Goal: Task Accomplishment & Management: Manage account settings

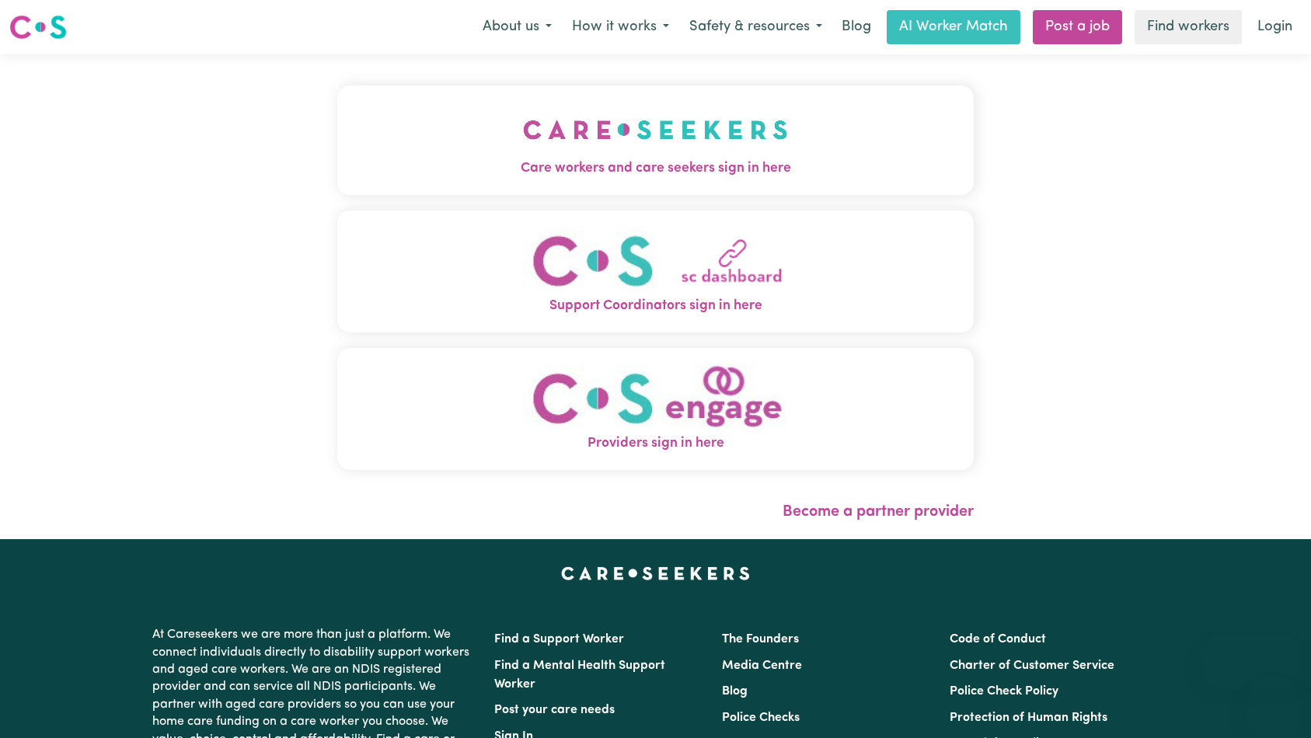
click at [607, 137] on img "Care workers and care seekers sign in here" at bounding box center [655, 130] width 265 height 58
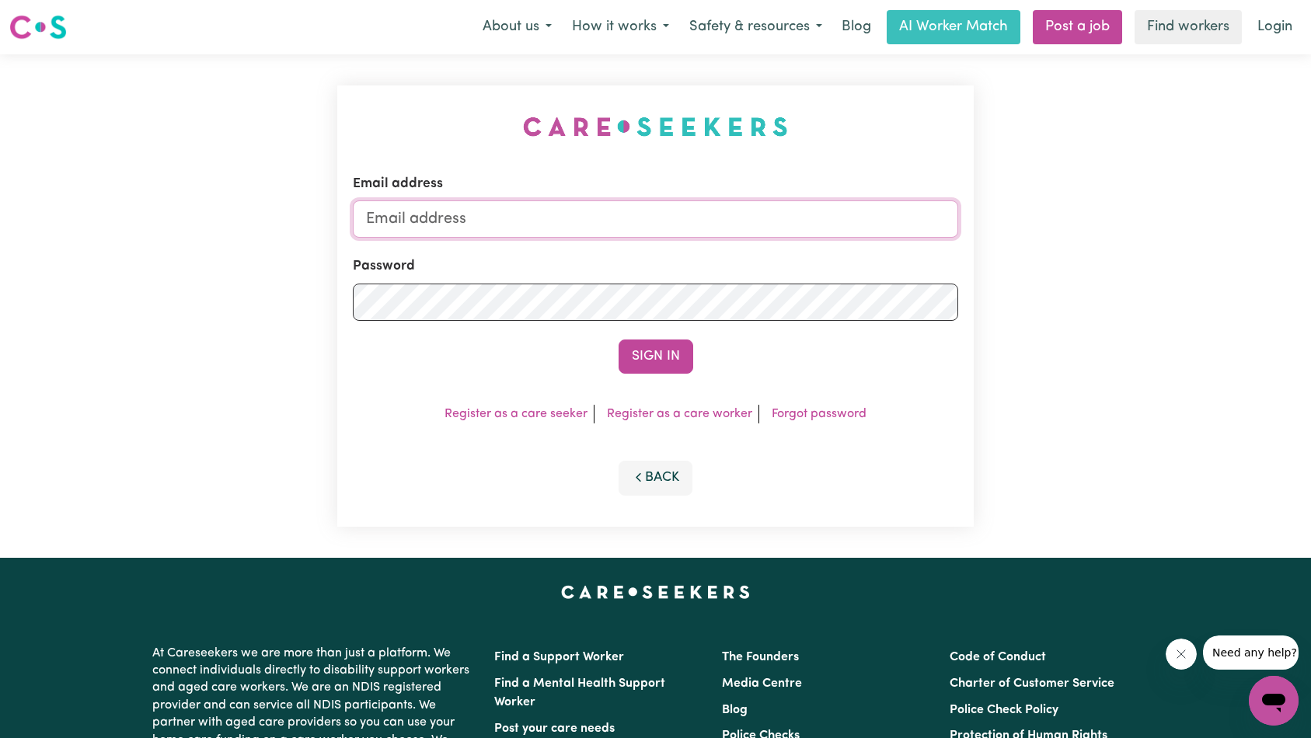
click at [669, 221] on input "Email address" at bounding box center [656, 218] width 606 height 37
type input "superuser~[EMAIL_ADDRESS][DOMAIN_NAME]"
click at [619, 340] on button "Sign In" at bounding box center [656, 357] width 75 height 34
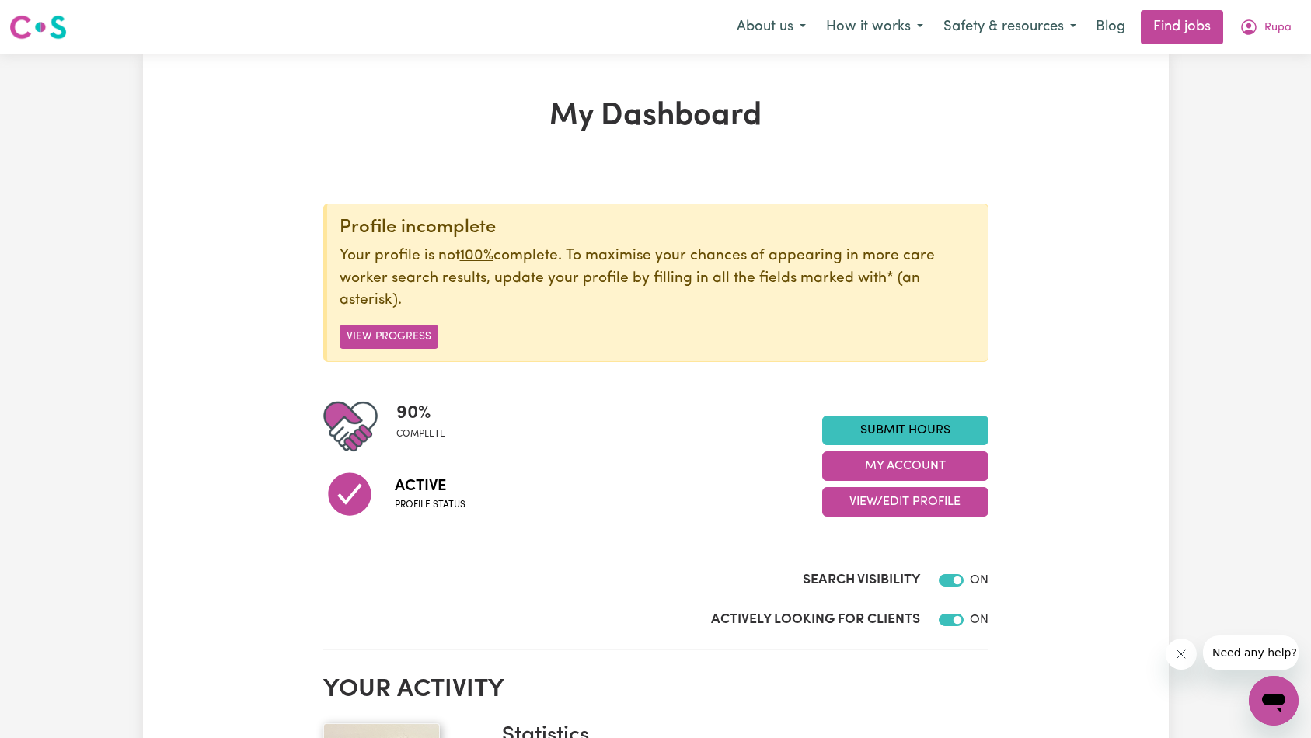
click at [1183, 659] on icon "Close message from company" at bounding box center [1180, 654] width 12 height 12
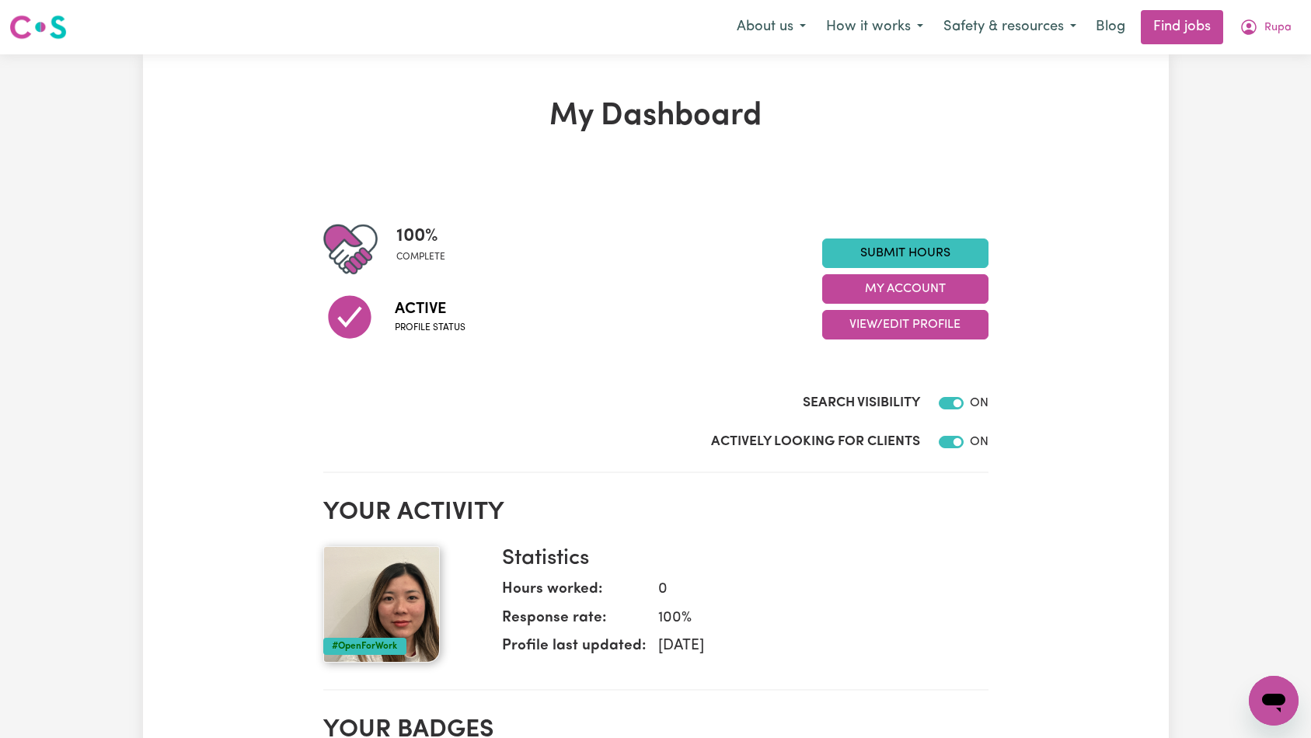
click at [931, 455] on div "Actively Looking for Clients ON" at bounding box center [655, 445] width 665 height 26
click at [911, 281] on button "My Account" at bounding box center [905, 289] width 166 height 30
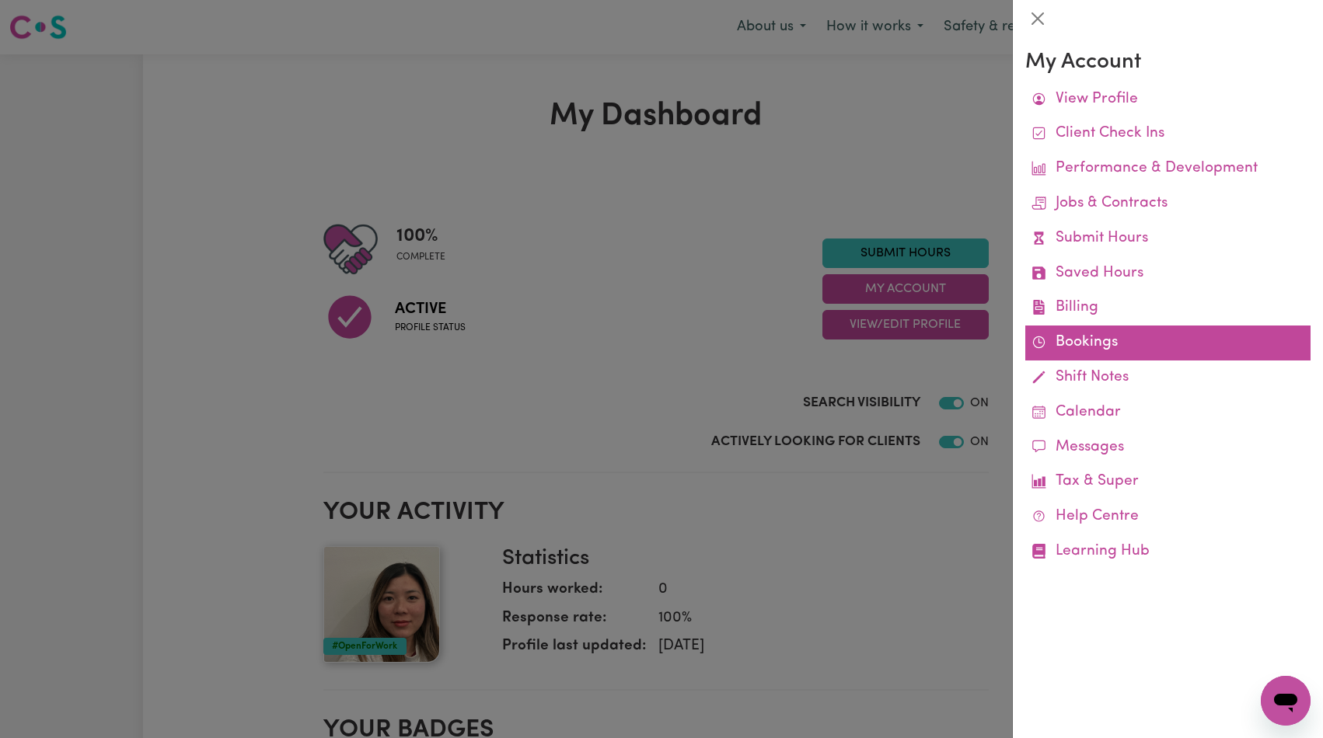
click at [1065, 337] on link "Bookings" at bounding box center [1167, 343] width 285 height 35
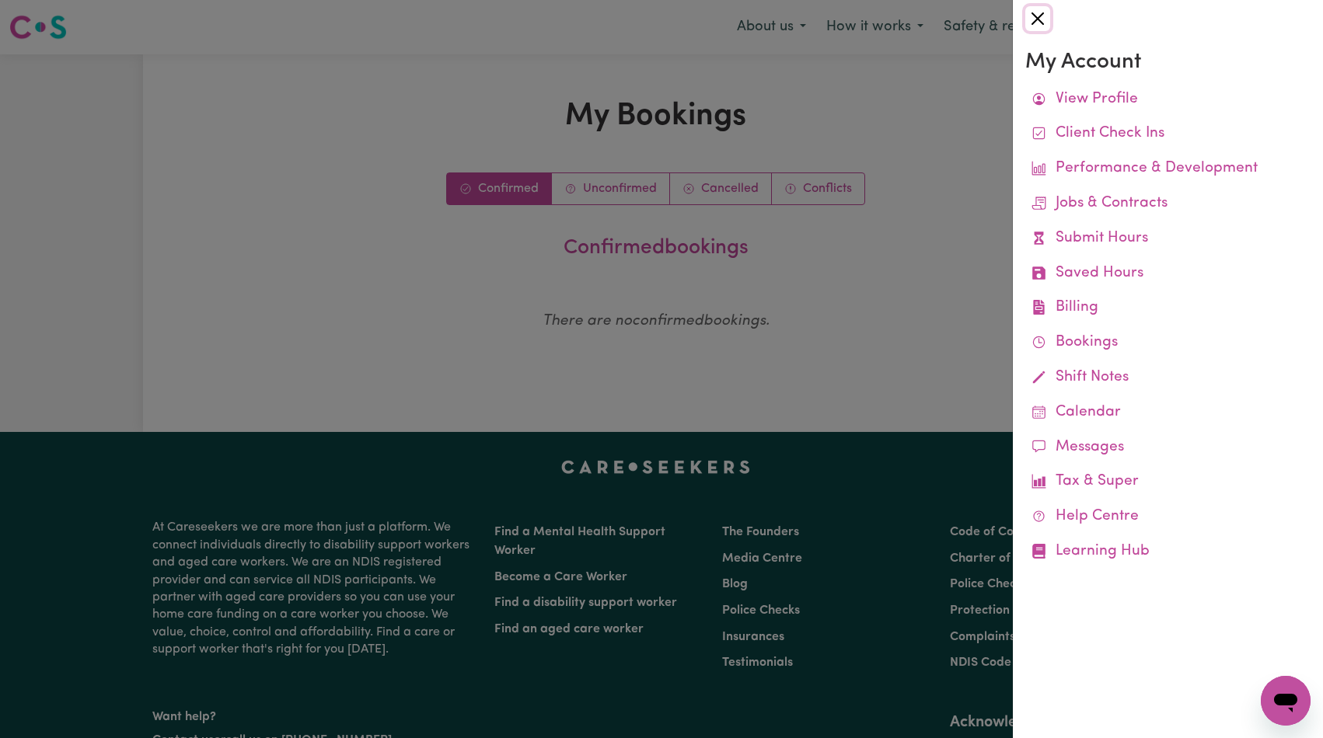
click at [1036, 23] on button "Close" at bounding box center [1037, 18] width 25 height 25
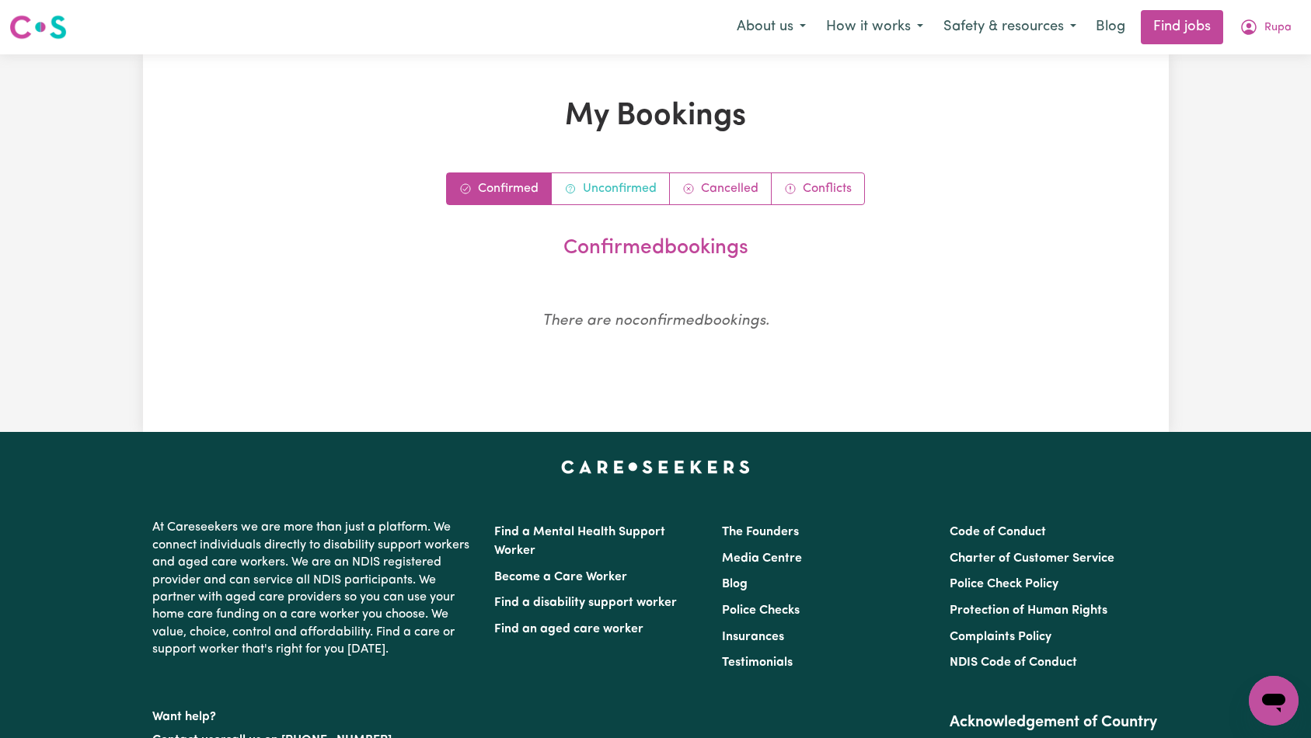
click at [632, 195] on link "Unconfirmed" at bounding box center [611, 188] width 118 height 31
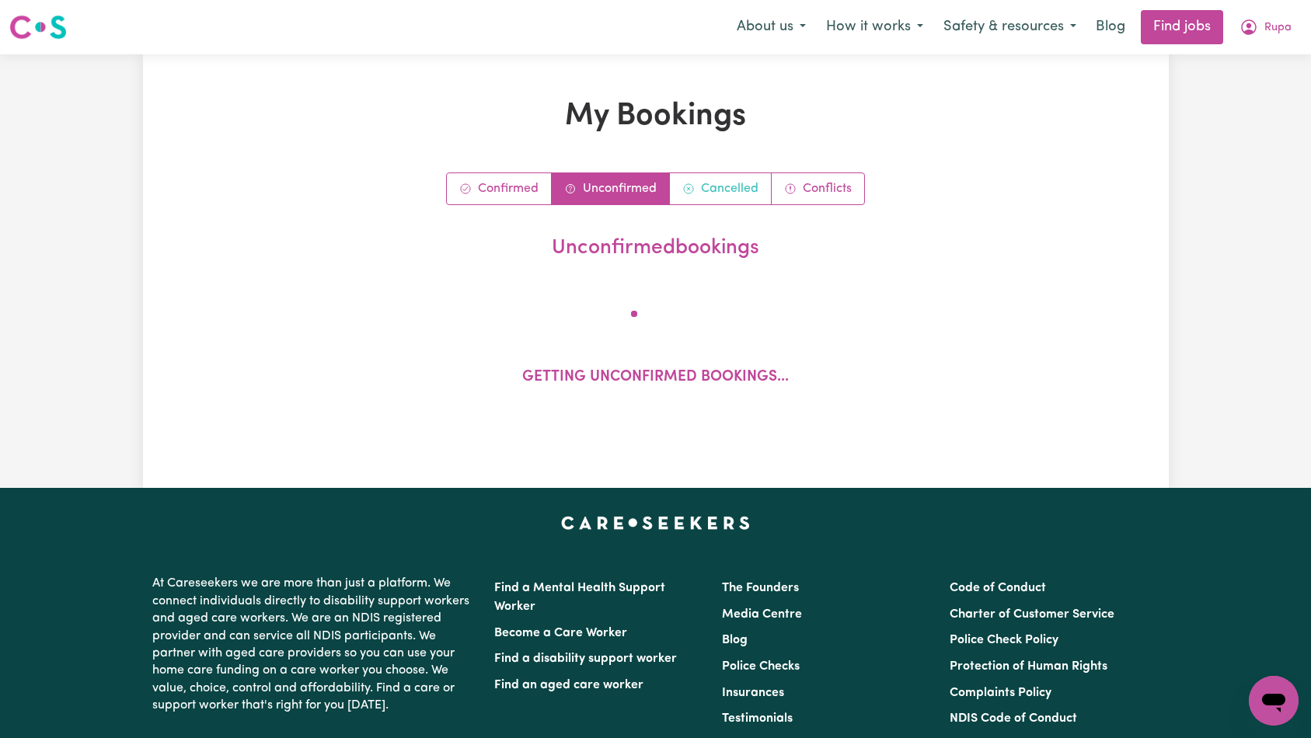
click at [707, 190] on link "Cancelled" at bounding box center [721, 188] width 102 height 31
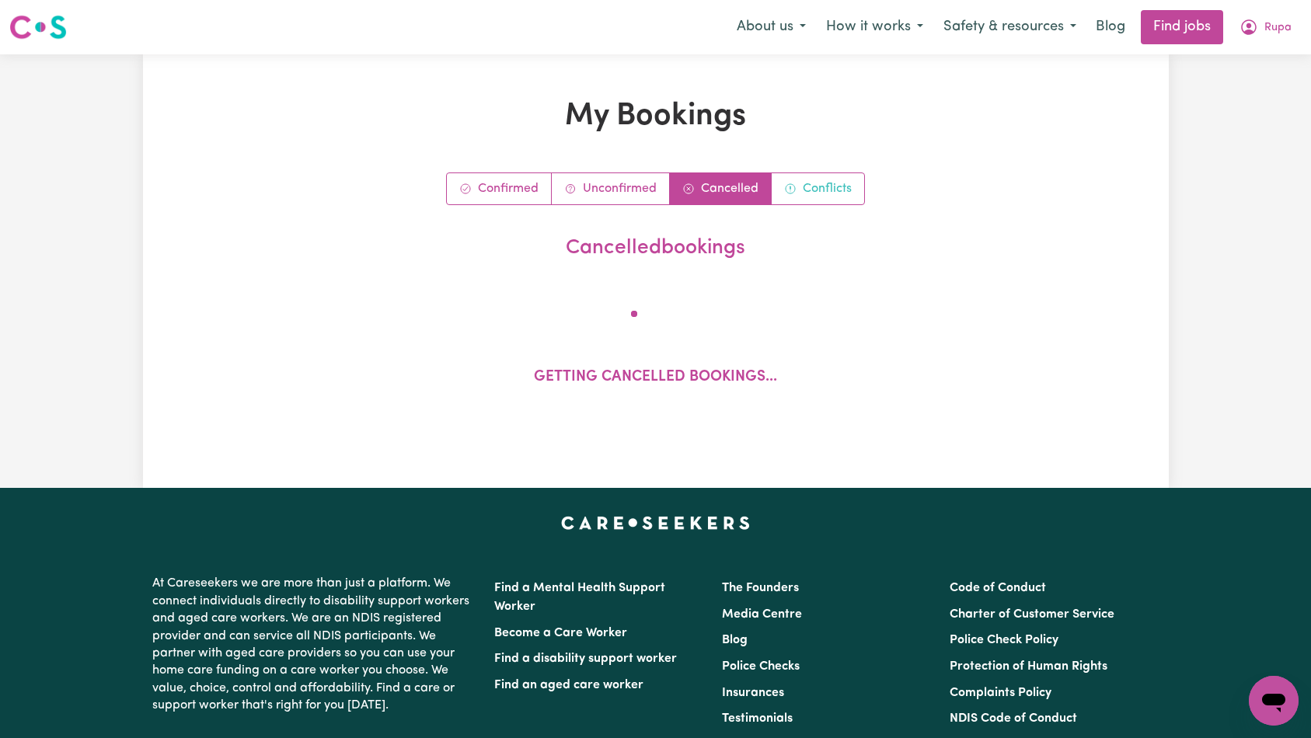
drag, startPoint x: 819, startPoint y: 188, endPoint x: 738, endPoint y: 191, distance: 80.9
click at [819, 188] on link "Conflicts" at bounding box center [818, 188] width 92 height 31
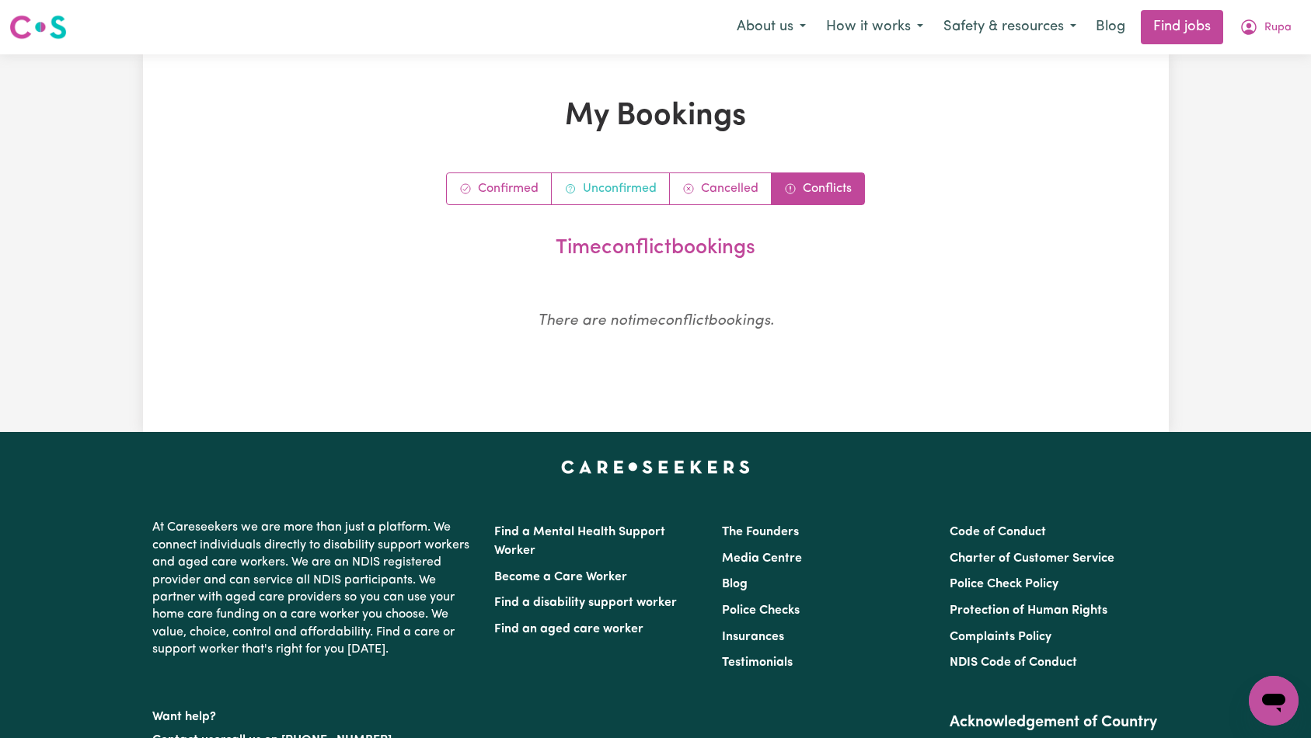
click at [594, 189] on link "Unconfirmed" at bounding box center [611, 188] width 118 height 31
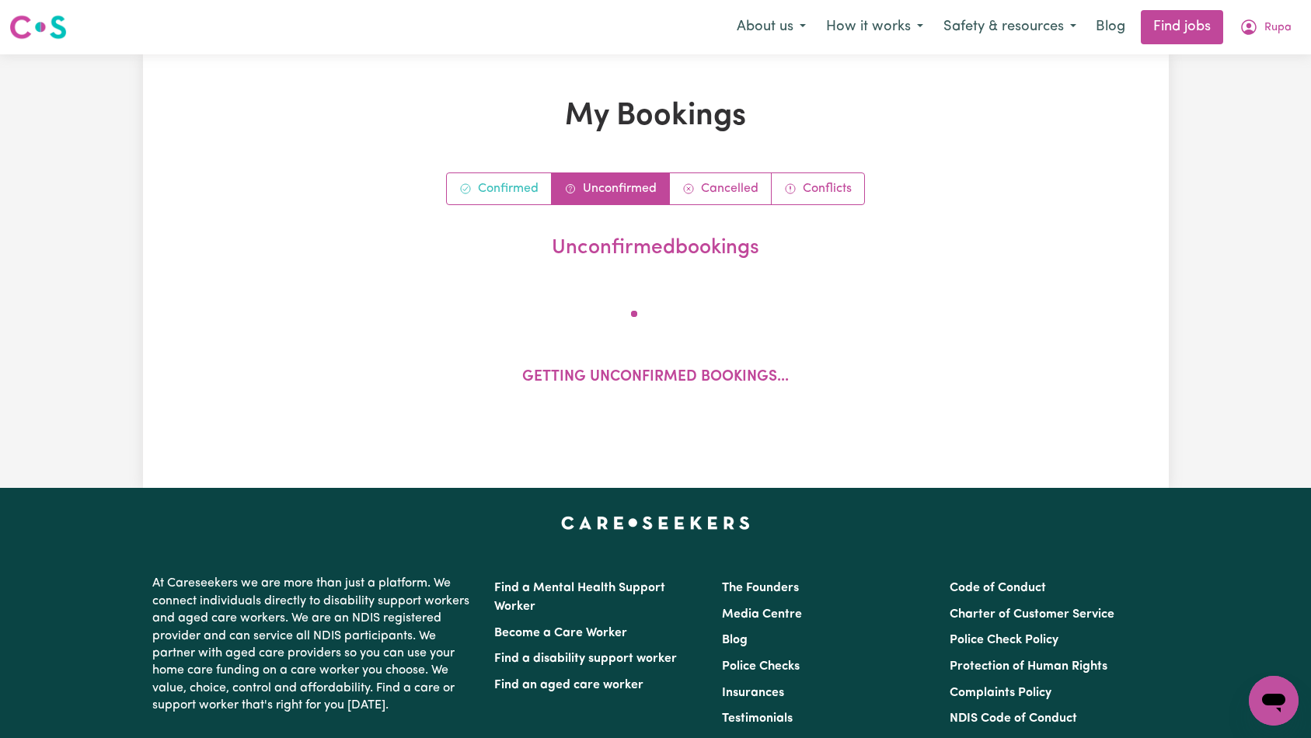
click at [503, 191] on link "Confirmed" at bounding box center [499, 188] width 105 height 31
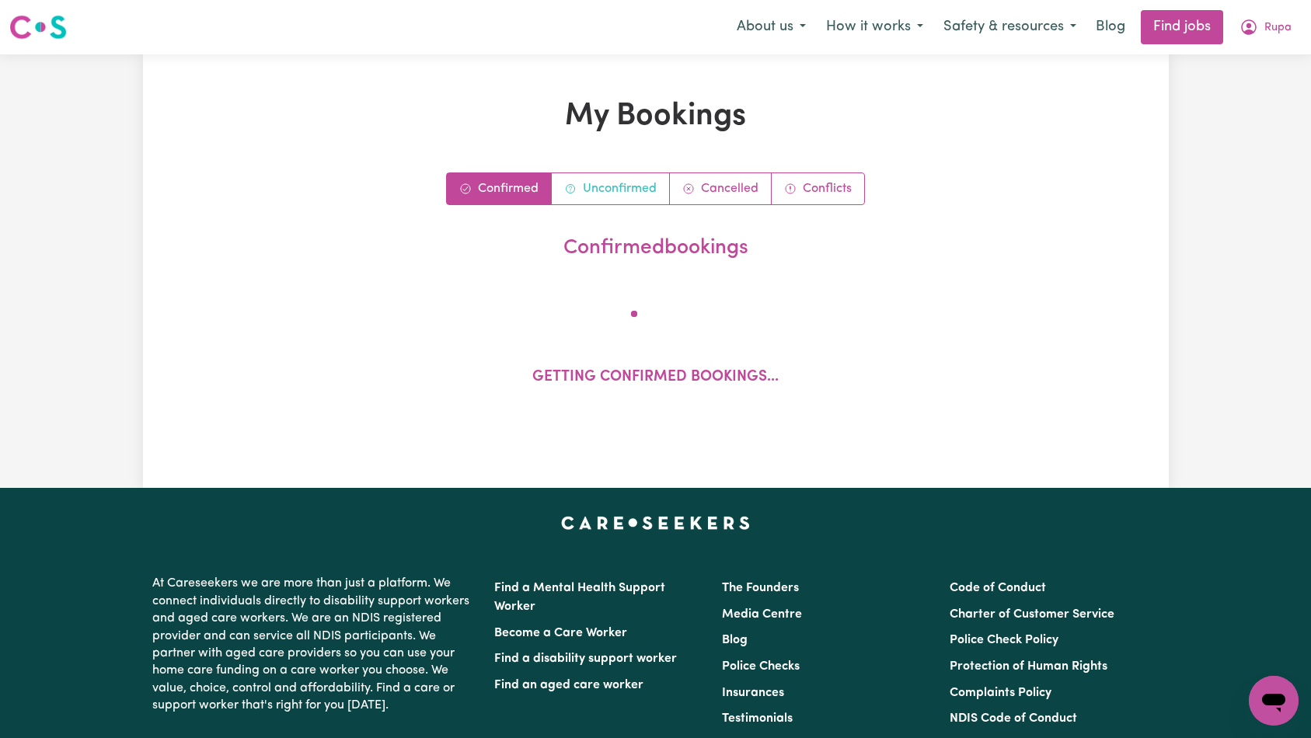
click at [587, 193] on link "Unconfirmed" at bounding box center [611, 188] width 118 height 31
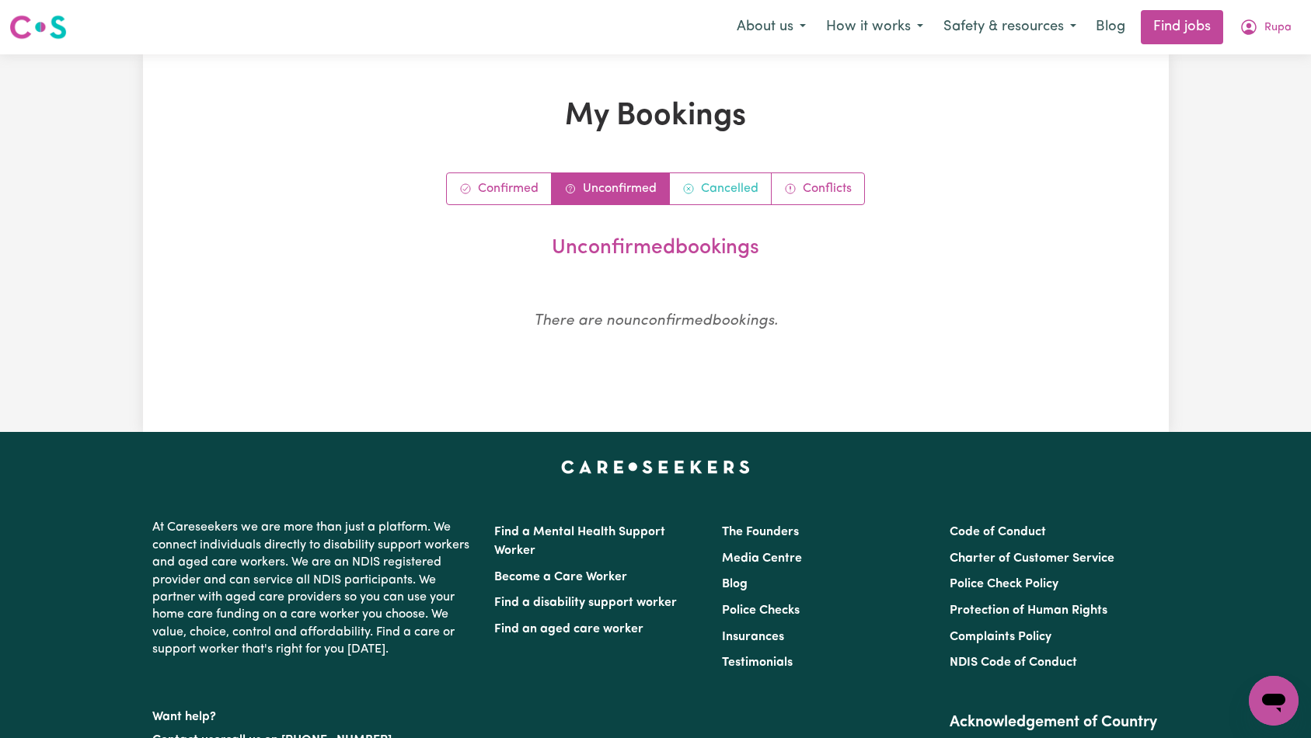
click at [712, 197] on link "Cancelled" at bounding box center [721, 188] width 102 height 31
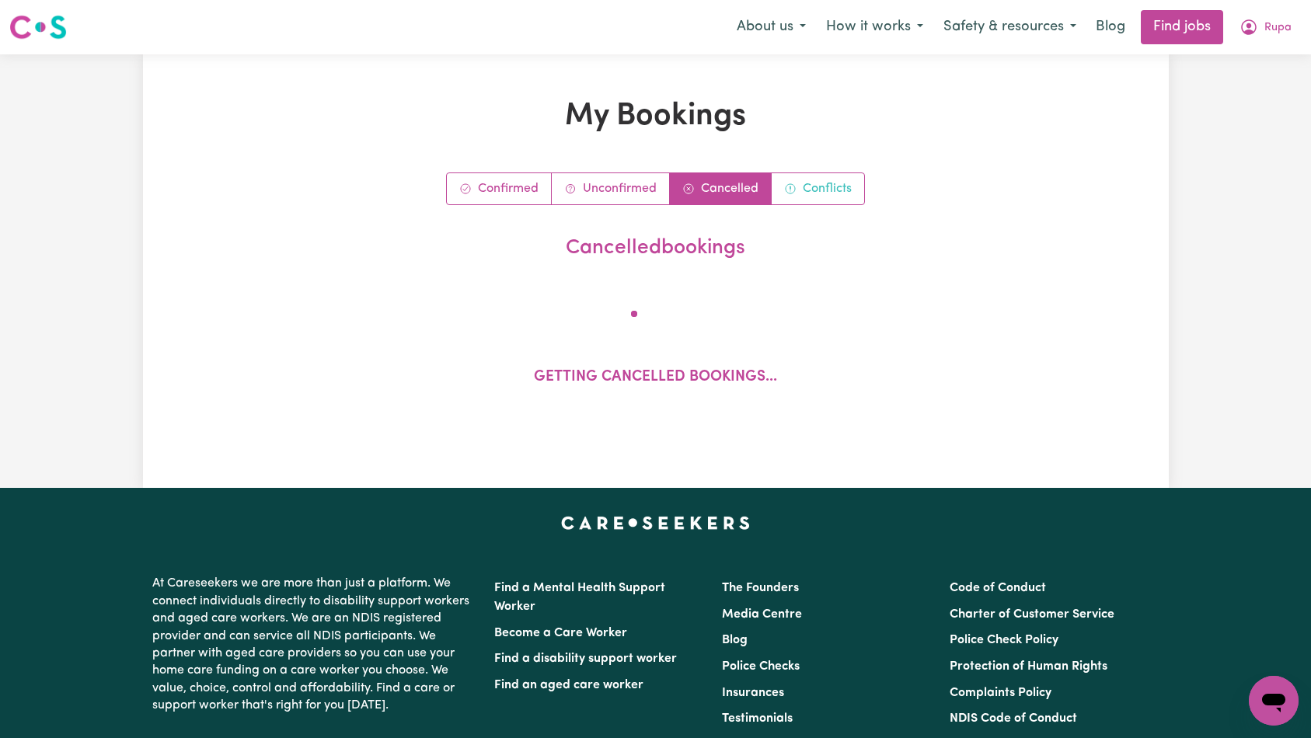
click at [838, 197] on link "Conflicts" at bounding box center [818, 188] width 92 height 31
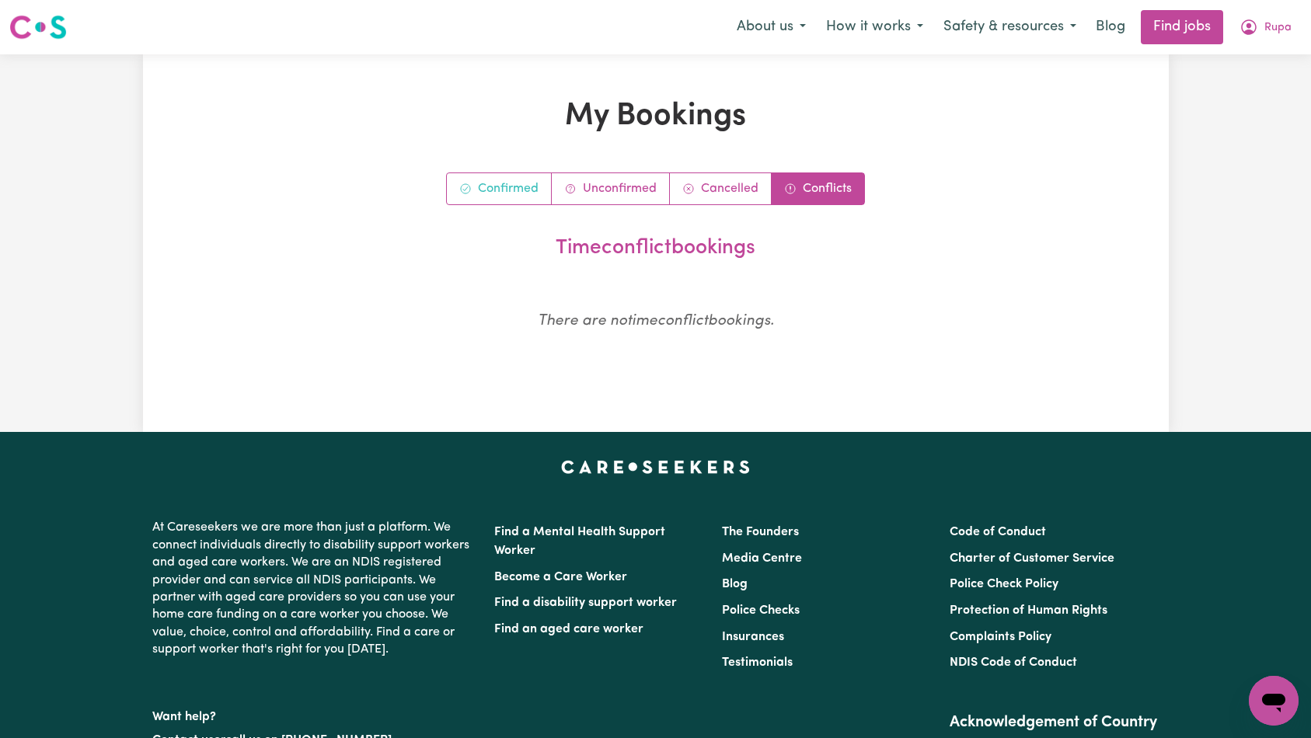
click at [525, 193] on link "Confirmed" at bounding box center [499, 188] width 105 height 31
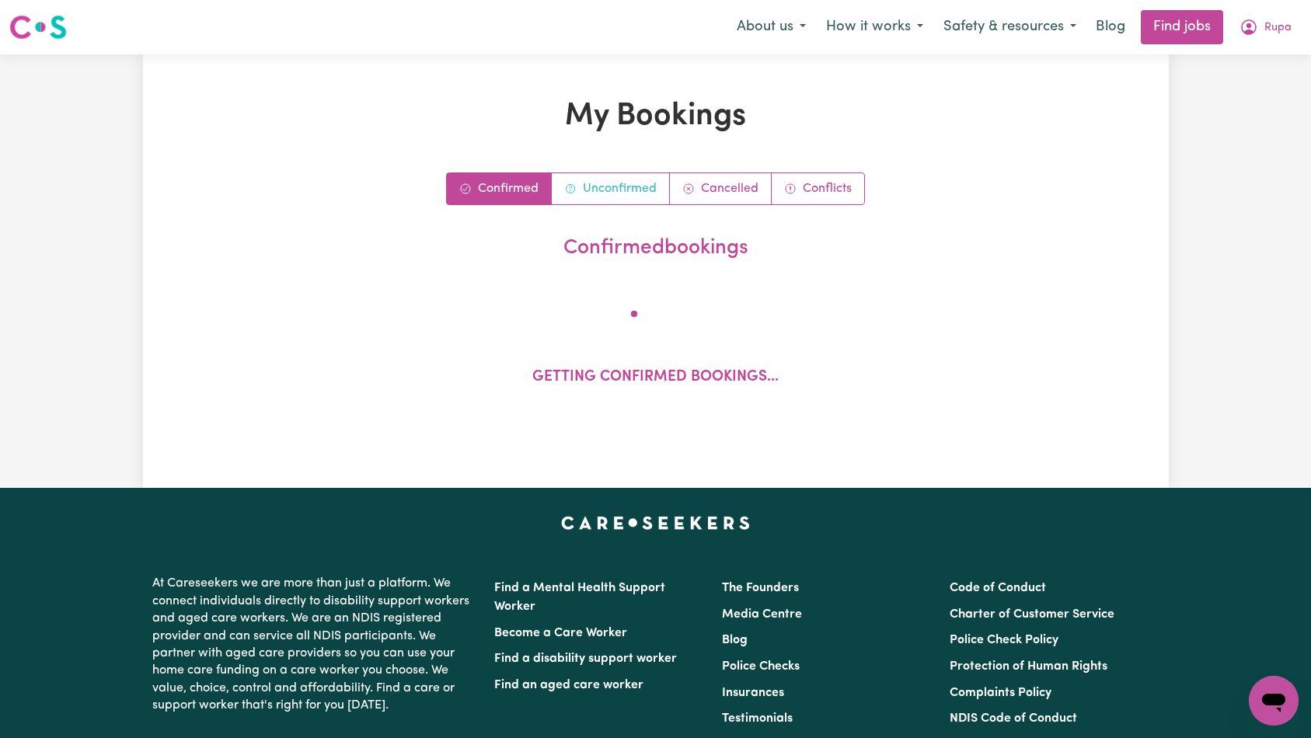
click at [615, 192] on link "Unconfirmed" at bounding box center [611, 188] width 118 height 31
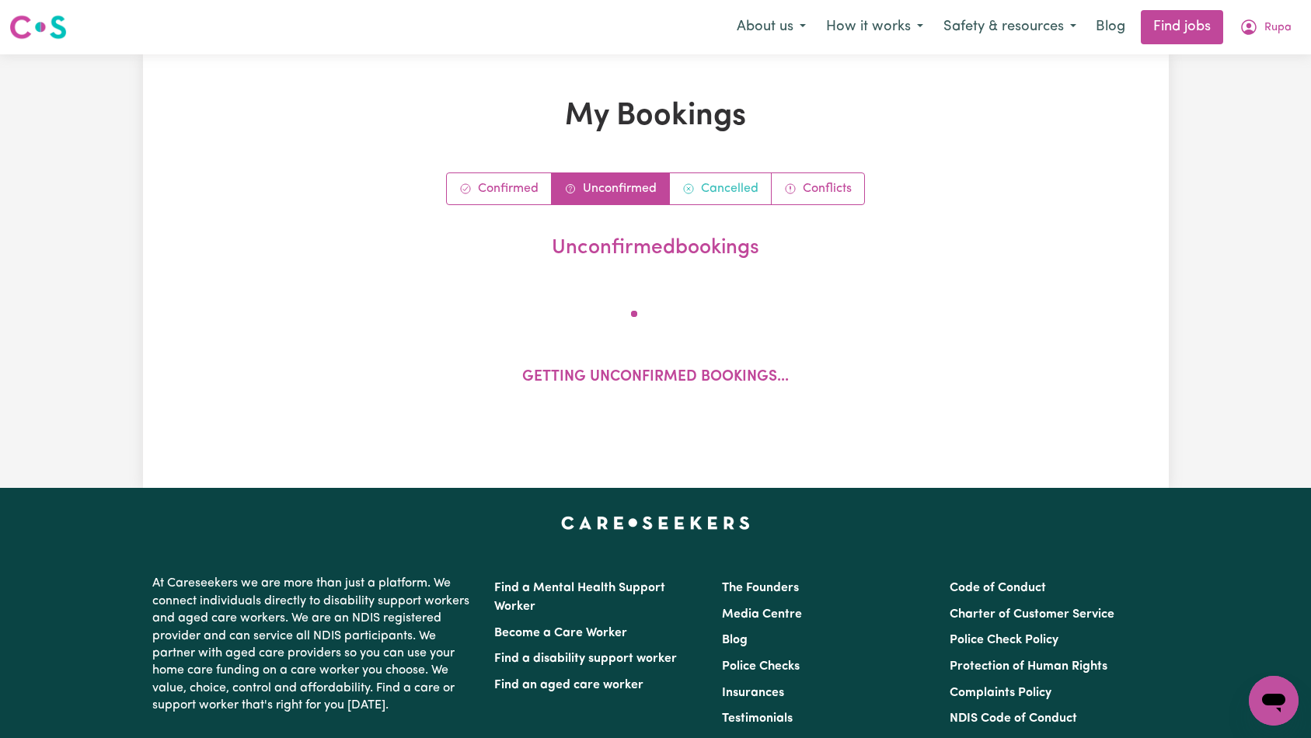
click at [716, 191] on link "Cancelled" at bounding box center [721, 188] width 102 height 31
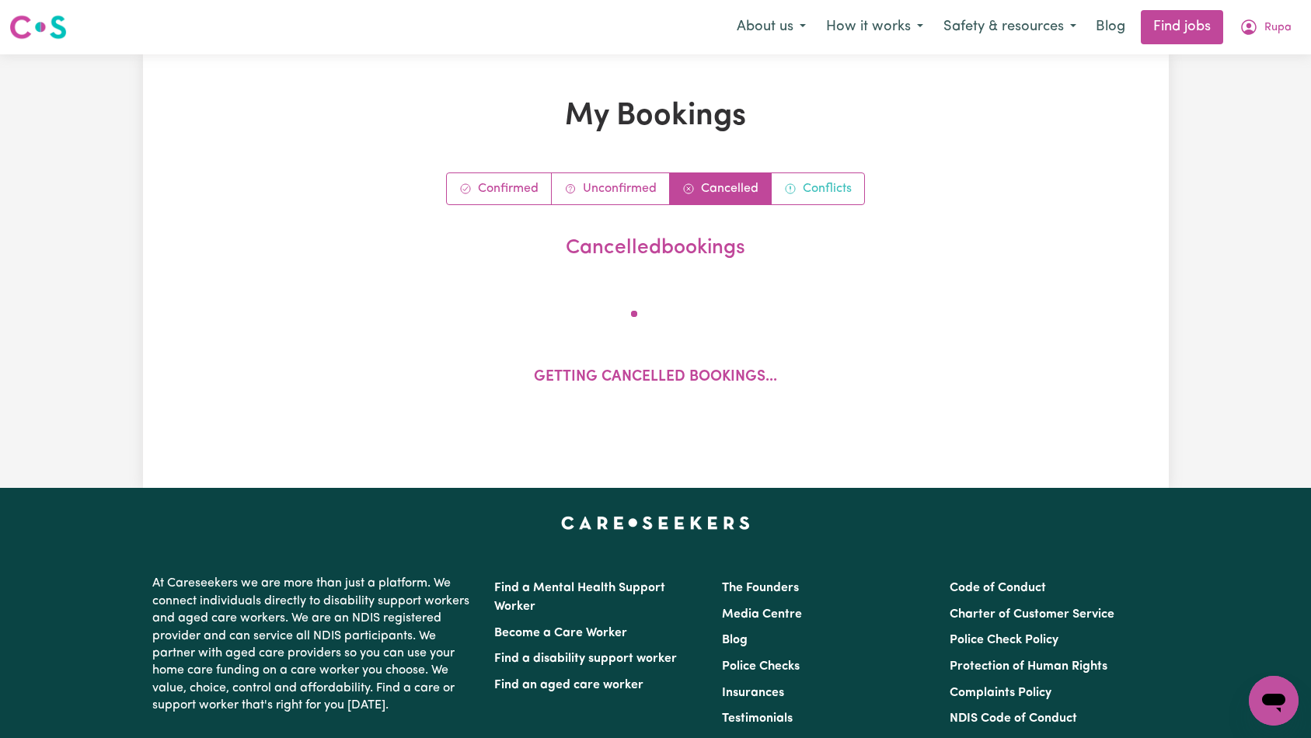
click at [793, 190] on icon "Conflict bookings" at bounding box center [790, 188] width 9 height 9
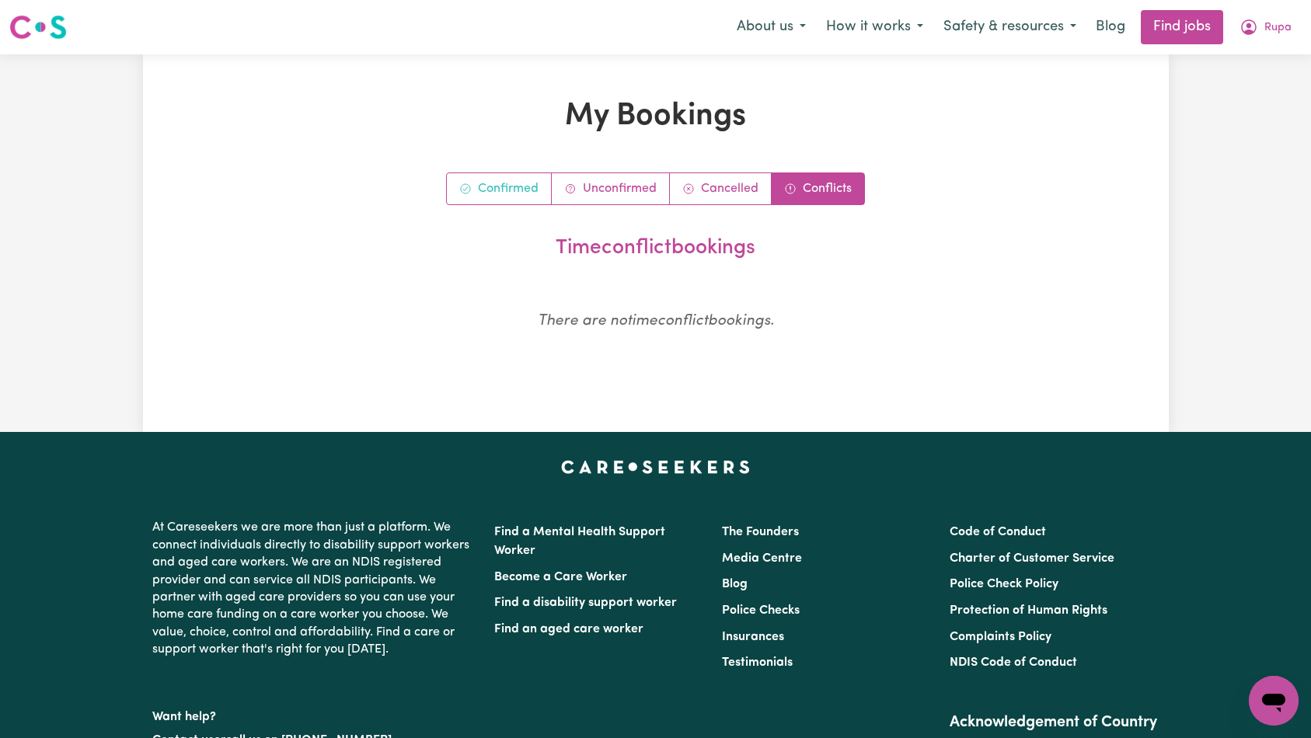
click at [484, 197] on link "Confirmed" at bounding box center [499, 188] width 105 height 31
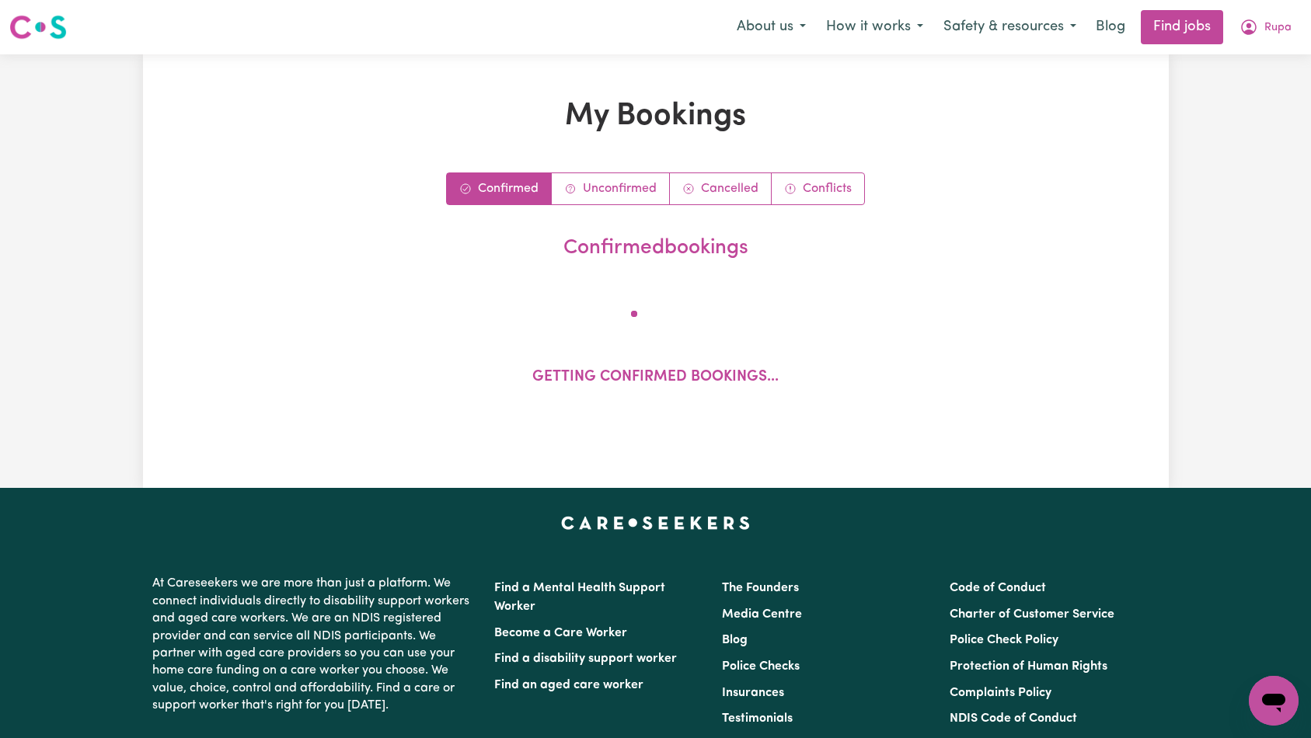
click at [1058, 189] on div "Confirmed Unconfirmed Cancelled Conflicts" at bounding box center [656, 189] width 836 height 33
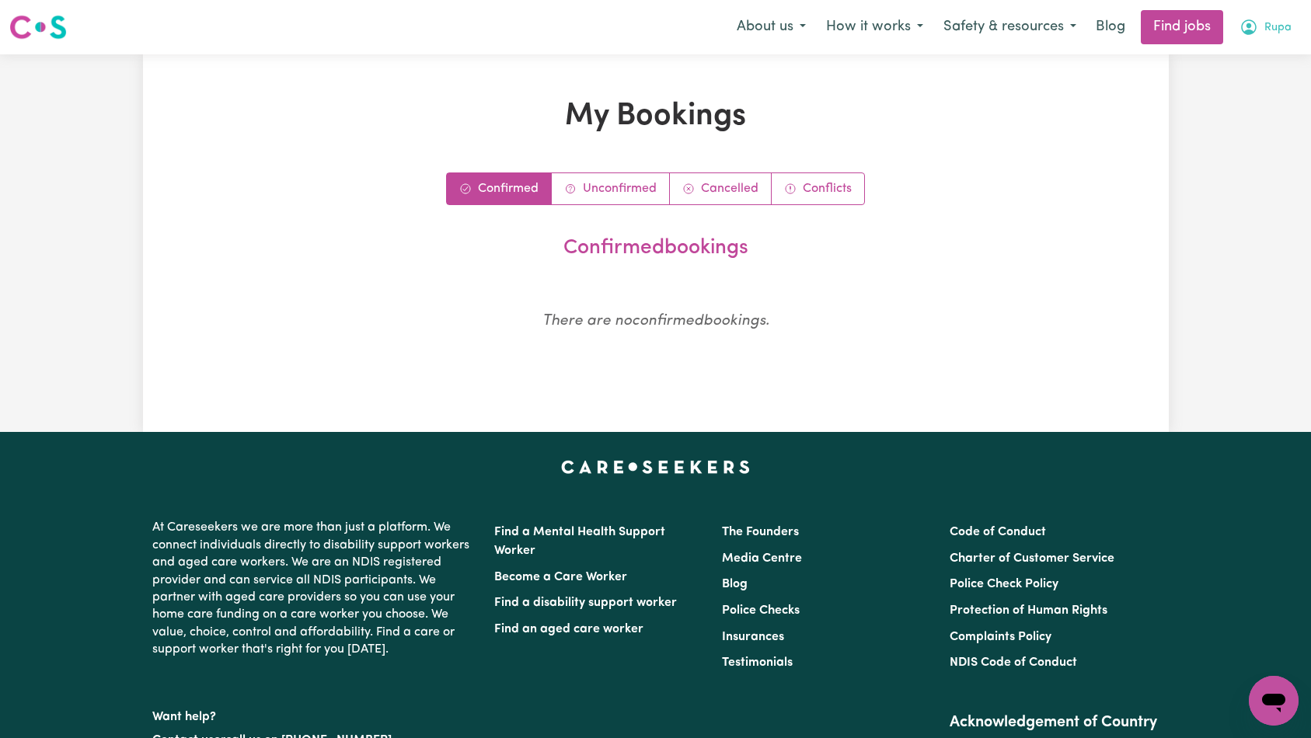
click at [1297, 27] on button "Rupa" at bounding box center [1265, 27] width 72 height 33
click at [974, 105] on h1 "My Bookings" at bounding box center [656, 116] width 836 height 37
click at [1288, 28] on button "Rupa" at bounding box center [1265, 27] width 72 height 33
click at [995, 157] on div "My Bookings Confirmed Unconfirmed Cancelled Conflicts confirmed bookings There …" at bounding box center [655, 243] width 855 height 291
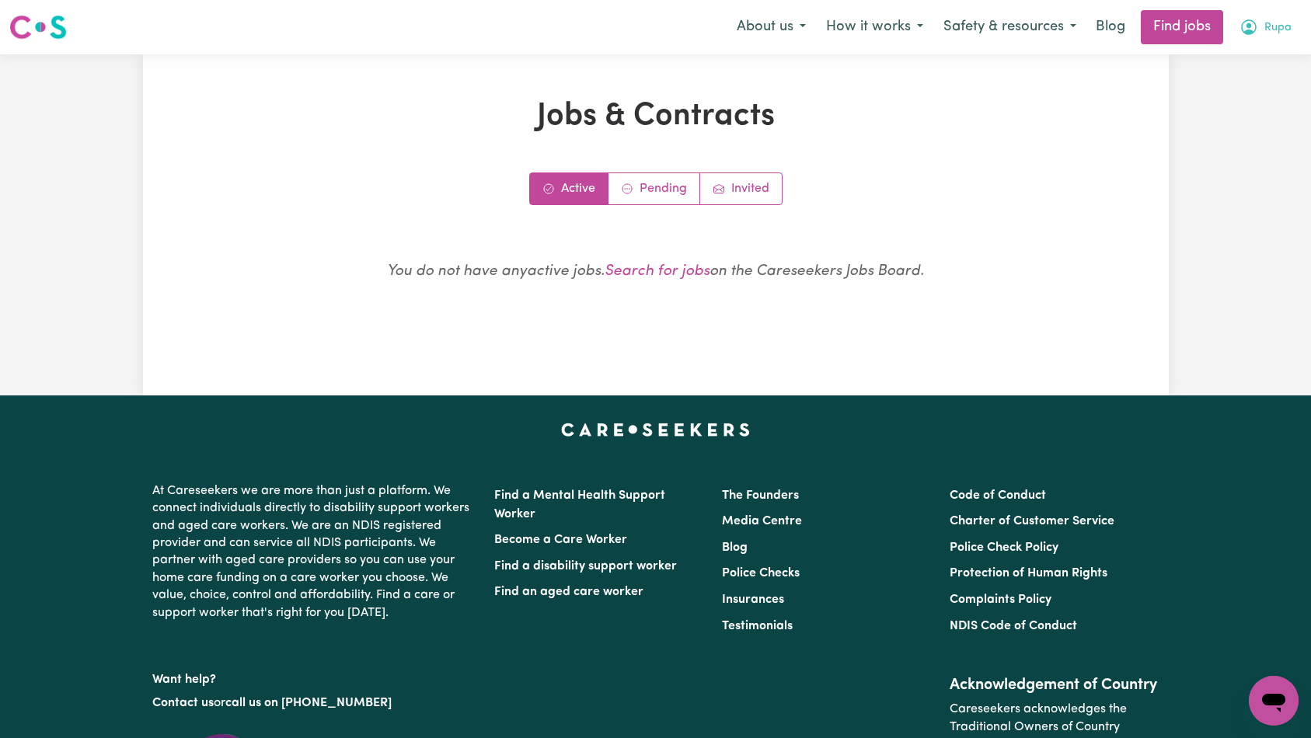
click at [1261, 31] on button "Rupa" at bounding box center [1265, 27] width 72 height 33
click at [664, 186] on link "Pending" at bounding box center [654, 188] width 92 height 31
click at [742, 191] on link "Invited" at bounding box center [741, 188] width 82 height 31
click at [568, 191] on link "Active" at bounding box center [569, 188] width 78 height 31
